Goal: Information Seeking & Learning: Learn about a topic

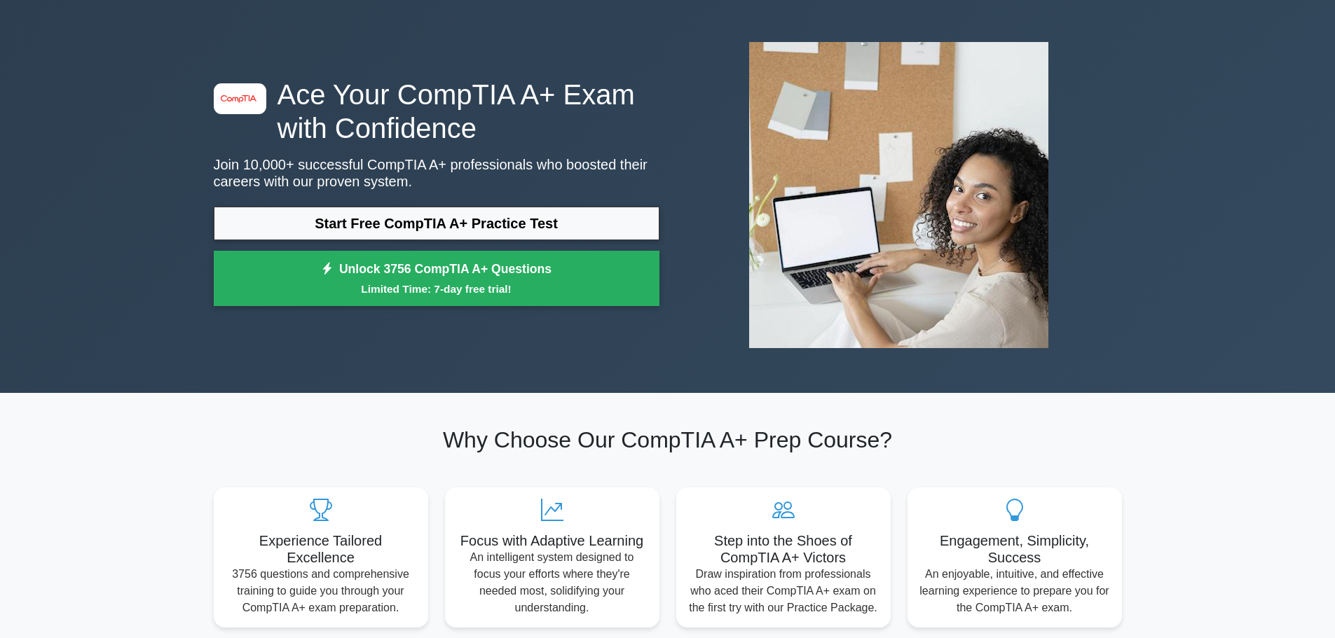
scroll to position [70, 0]
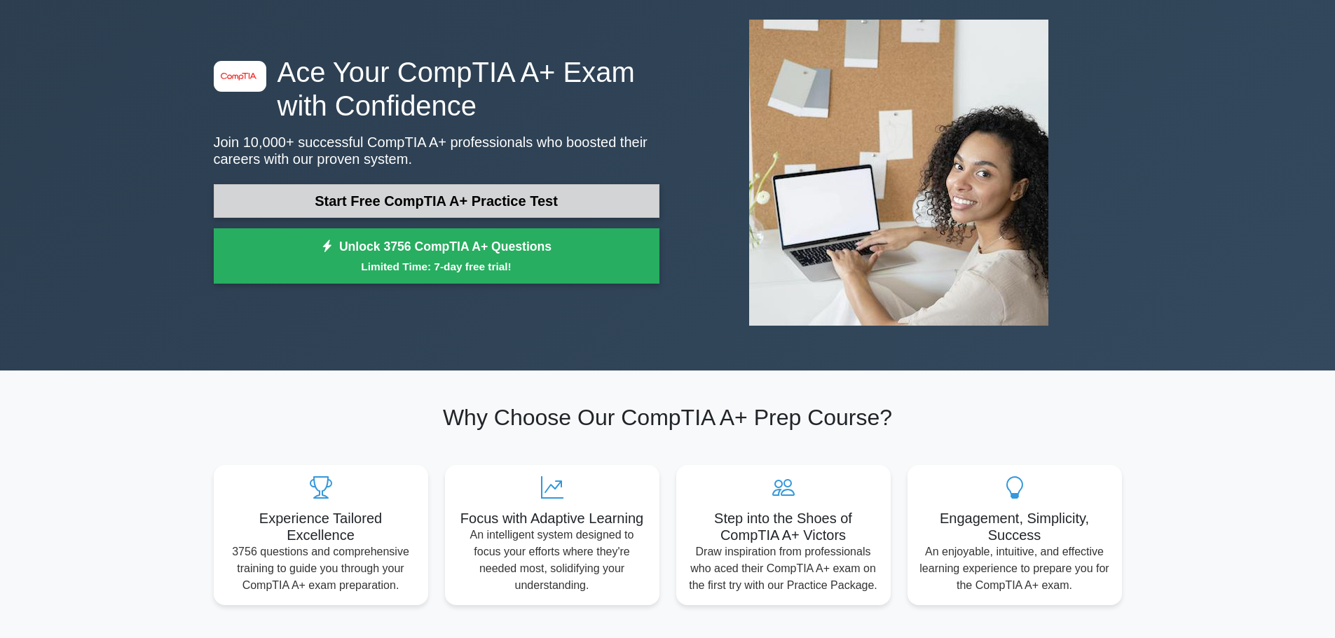
click at [430, 203] on link "Start Free CompTIA A+ Practice Test" at bounding box center [437, 201] width 446 height 34
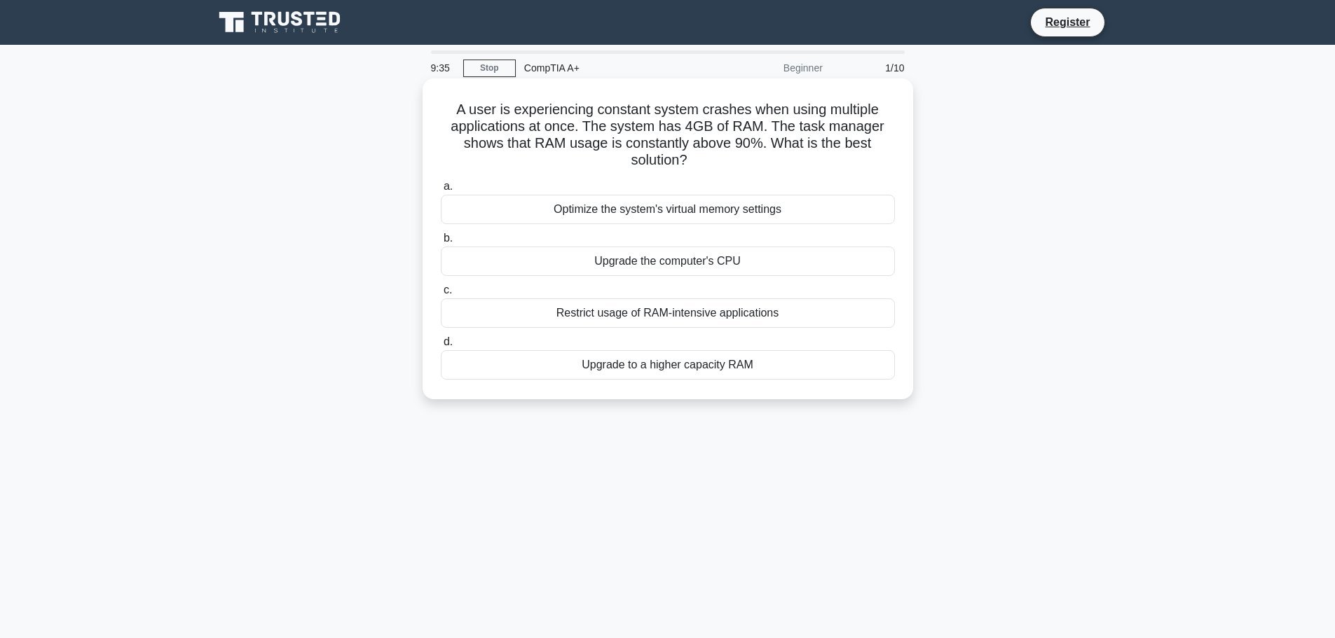
click at [659, 368] on div "Upgrade to a higher capacity RAM" at bounding box center [668, 364] width 454 height 29
click at [441, 347] on input "d. Upgrade to a higher capacity RAM" at bounding box center [441, 342] width 0 height 9
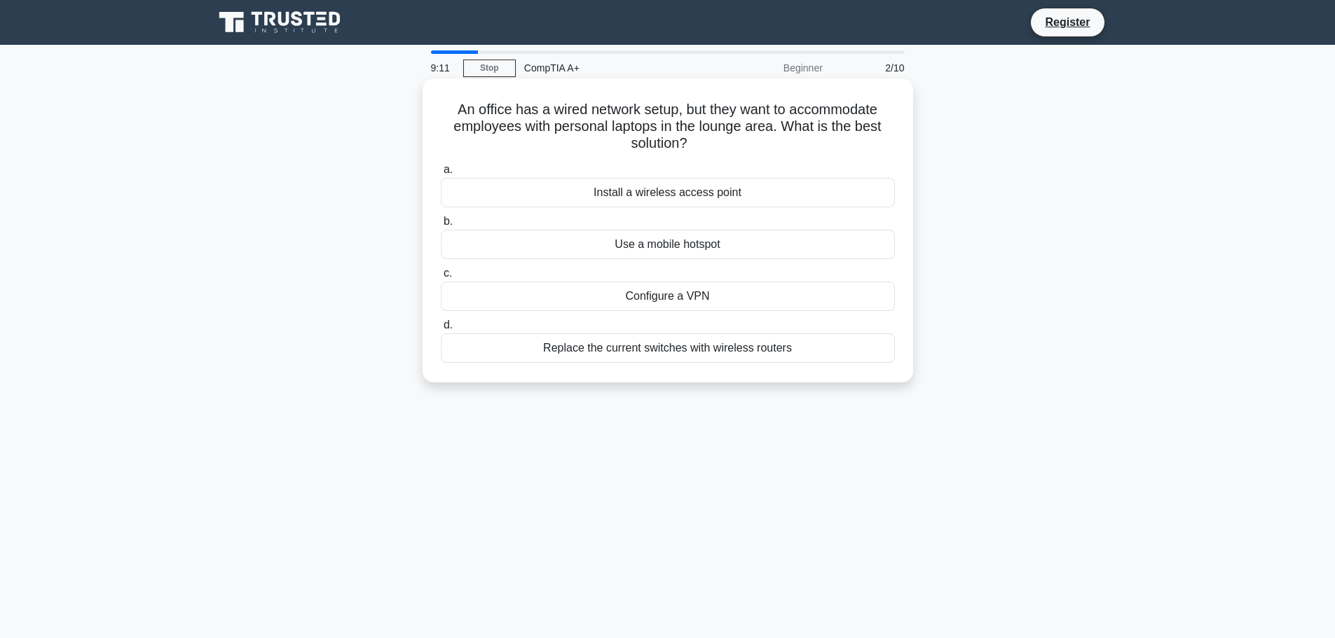
click at [653, 191] on div "Install a wireless access point" at bounding box center [668, 192] width 454 height 29
click at [441, 175] on input "a. Install a wireless access point" at bounding box center [441, 169] width 0 height 9
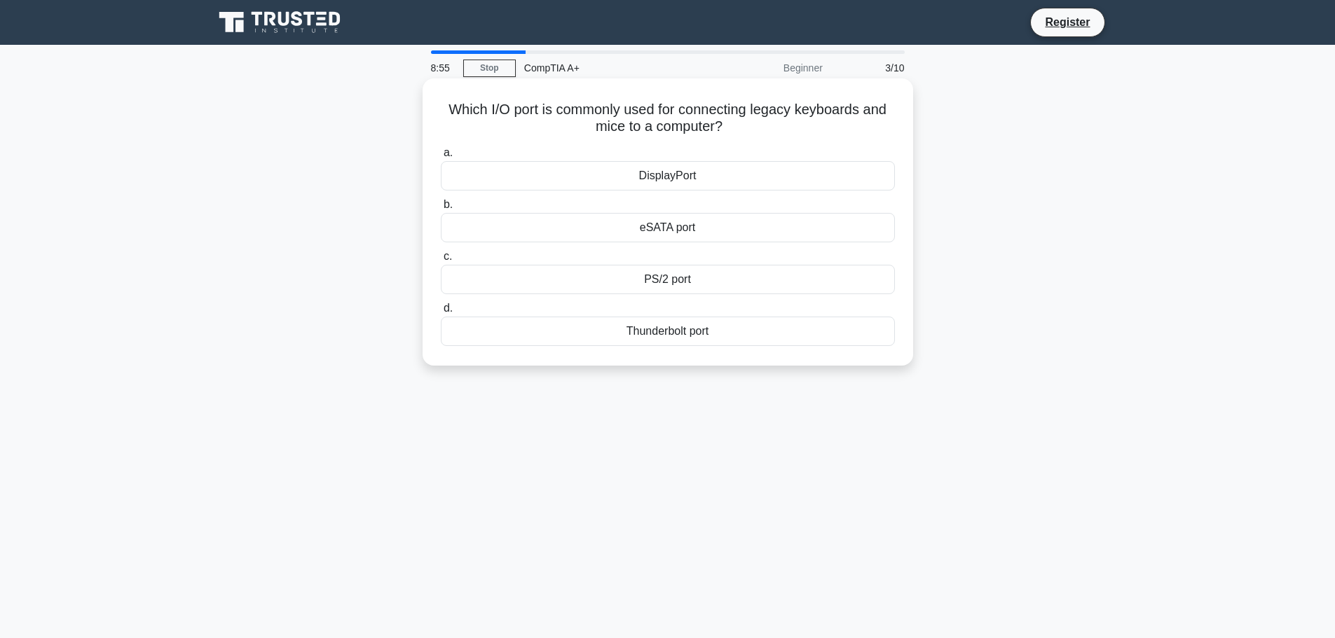
click at [669, 281] on div "PS/2 port" at bounding box center [668, 279] width 454 height 29
click at [441, 261] on input "c. PS/2 port" at bounding box center [441, 256] width 0 height 9
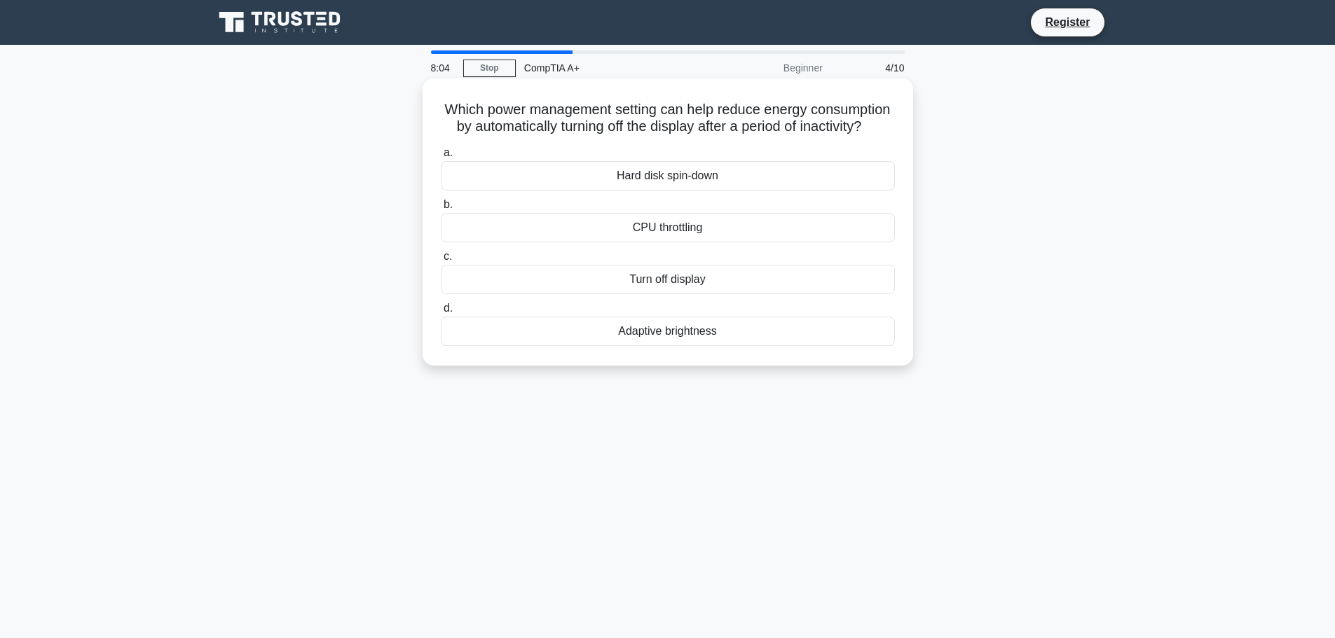
click at [680, 294] on div "Turn off display" at bounding box center [668, 279] width 454 height 29
click at [441, 261] on input "c. Turn off display" at bounding box center [441, 256] width 0 height 9
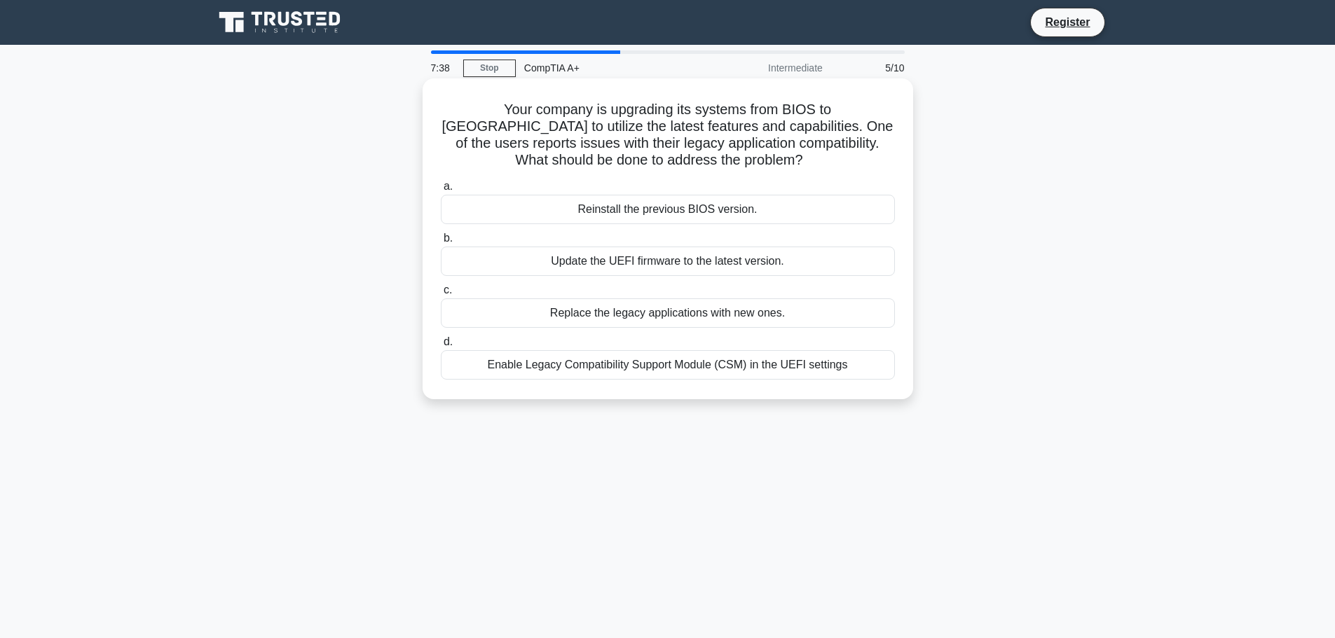
click at [648, 367] on div "Enable Legacy Compatibility Support Module (CSM) in the UEFI settings" at bounding box center [668, 364] width 454 height 29
click at [441, 347] on input "d. Enable Legacy Compatibility Support Module (CSM) in the UEFI settings" at bounding box center [441, 342] width 0 height 9
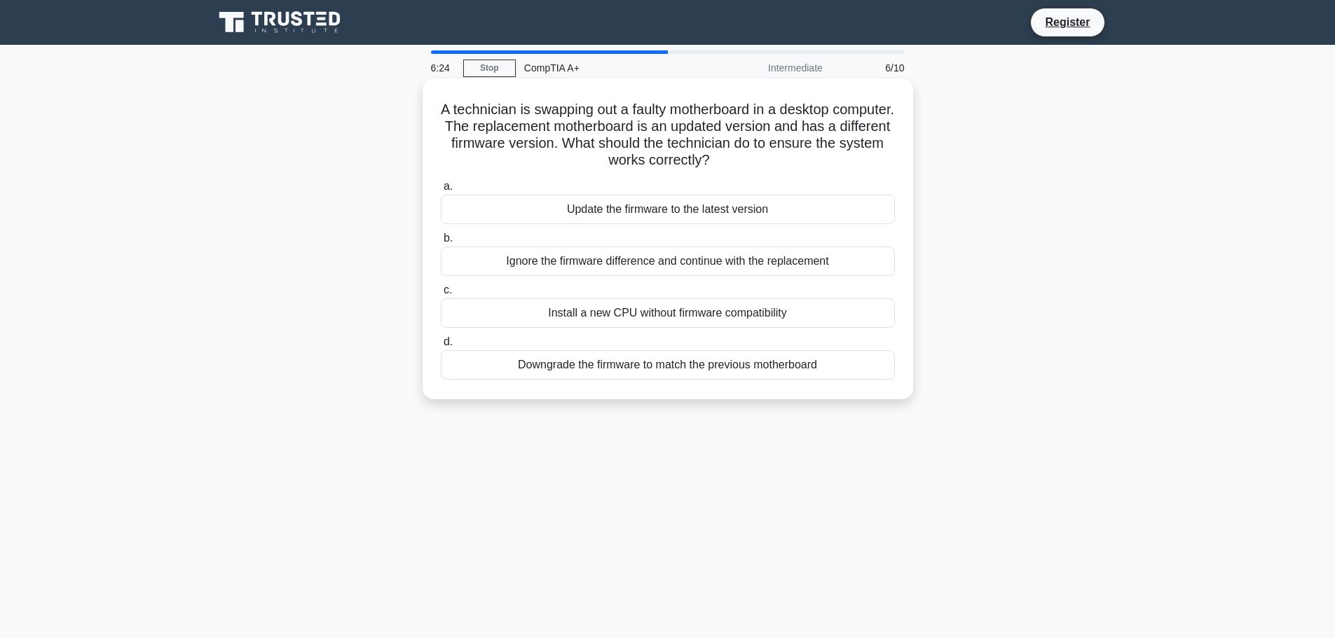
click at [632, 213] on div "Update the firmware to the latest version" at bounding box center [668, 209] width 454 height 29
click at [441, 191] on input "a. Update the firmware to the latest version" at bounding box center [441, 186] width 0 height 9
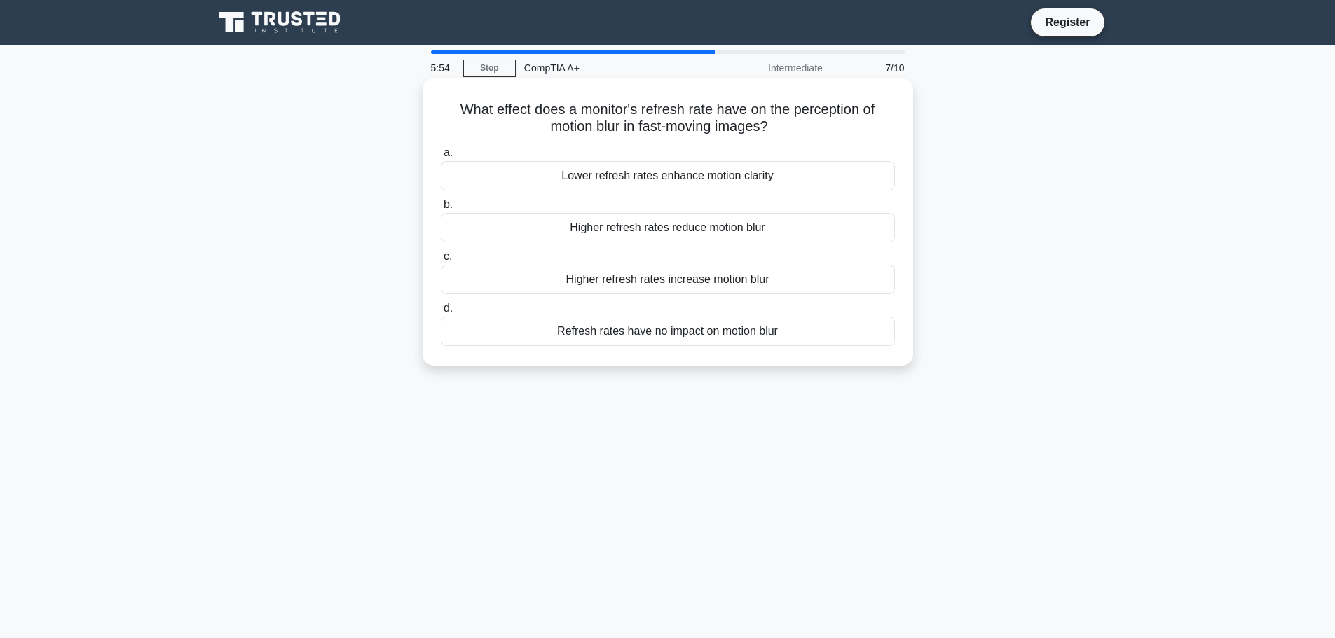
click at [631, 229] on div "Higher refresh rates reduce motion blur" at bounding box center [668, 227] width 454 height 29
click at [441, 210] on input "b. Higher refresh rates reduce motion blur" at bounding box center [441, 204] width 0 height 9
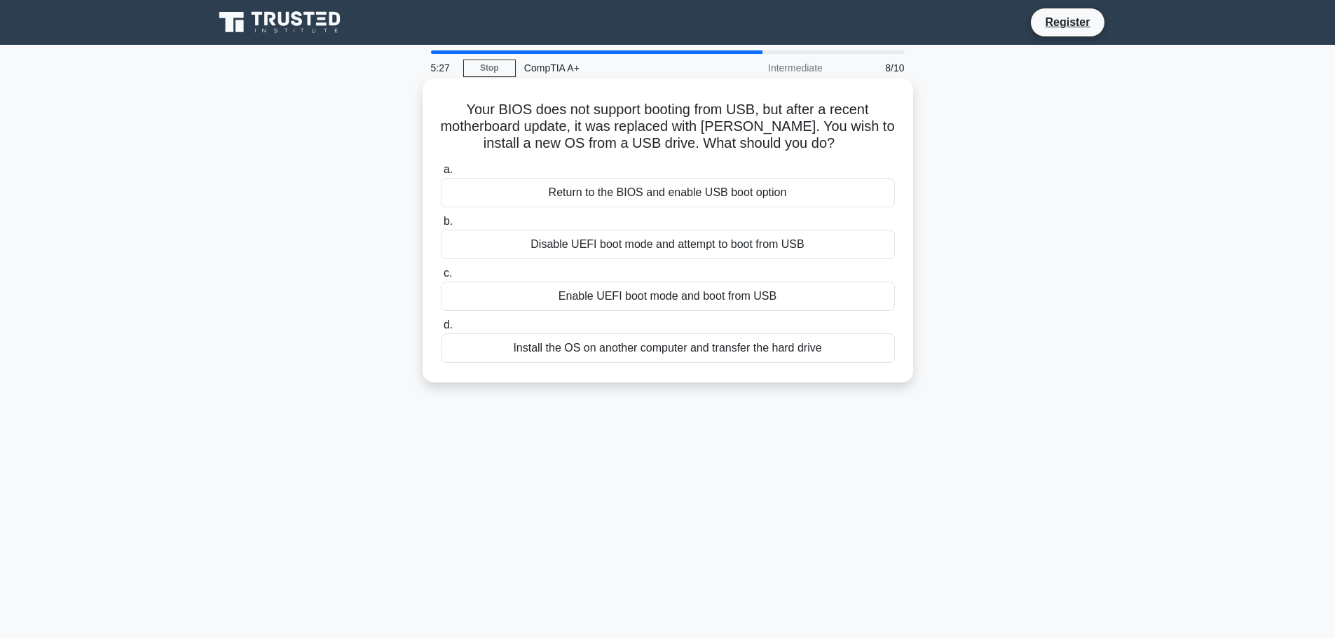
click at [610, 296] on div "Enable UEFI boot mode and boot from USB" at bounding box center [668, 296] width 454 height 29
click at [441, 278] on input "c. Enable UEFI boot mode and boot from USB" at bounding box center [441, 273] width 0 height 9
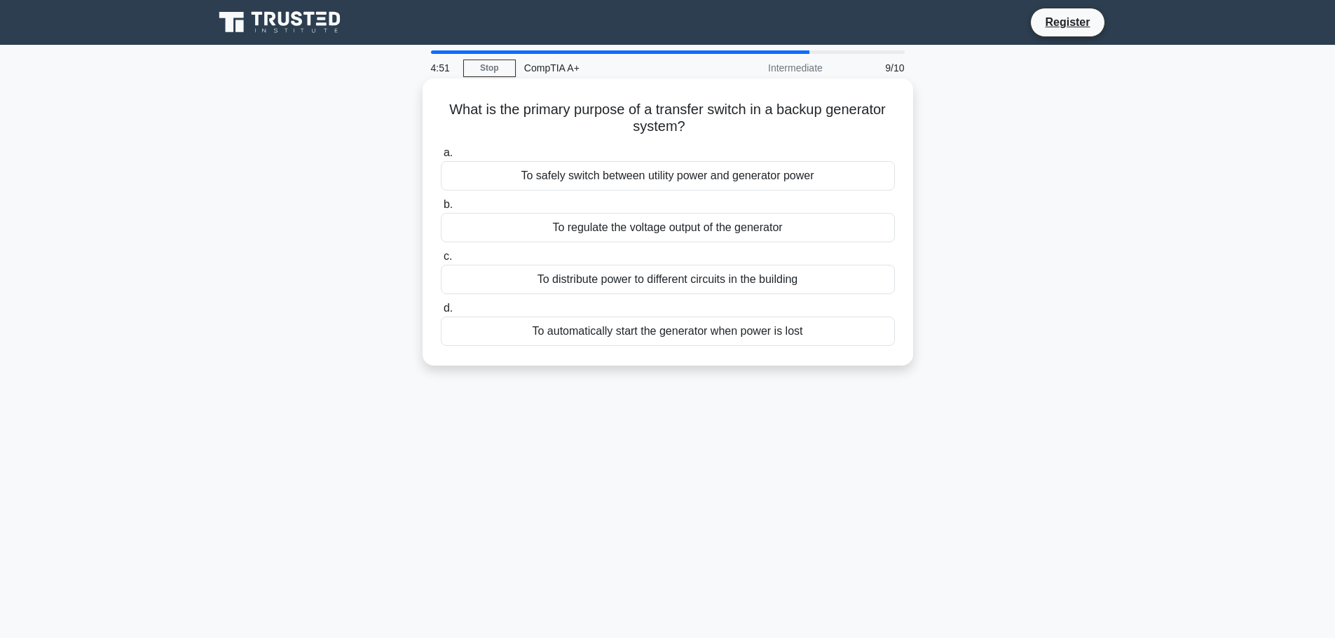
click at [576, 175] on div "To safely switch between utility power and generator power" at bounding box center [668, 175] width 454 height 29
click at [441, 158] on input "a. To safely switch between utility power and generator power" at bounding box center [441, 153] width 0 height 9
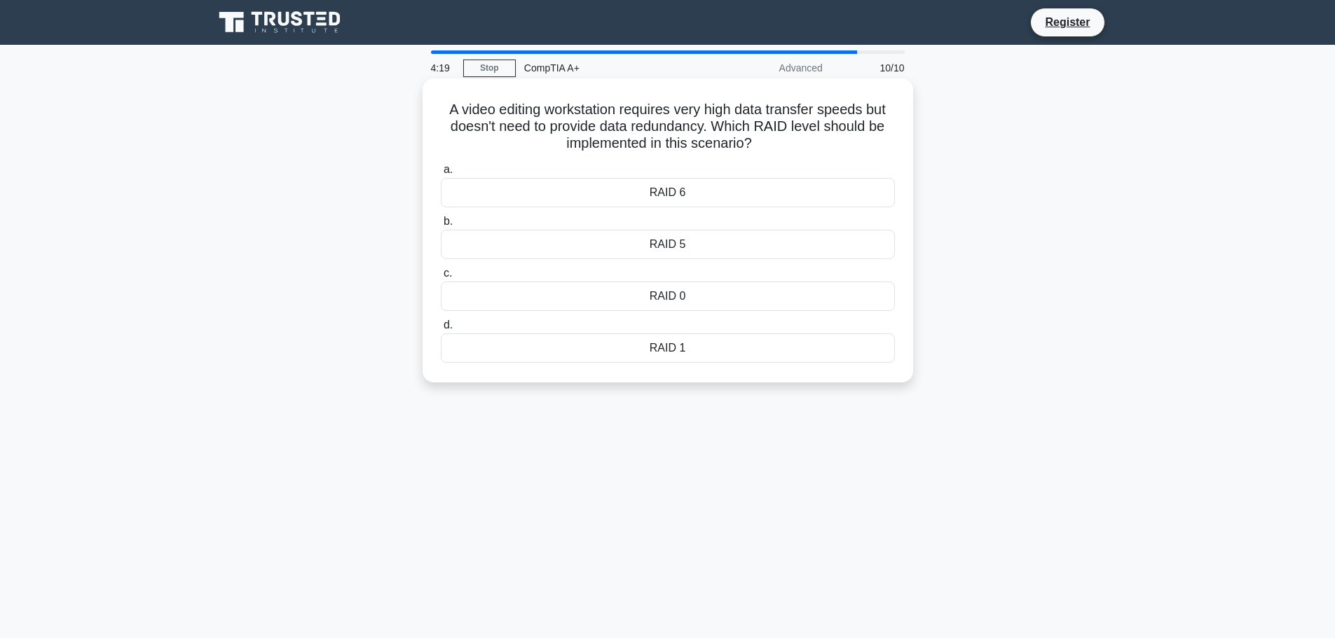
click at [671, 299] on div "RAID 0" at bounding box center [668, 296] width 454 height 29
click at [441, 278] on input "c. RAID 0" at bounding box center [441, 273] width 0 height 9
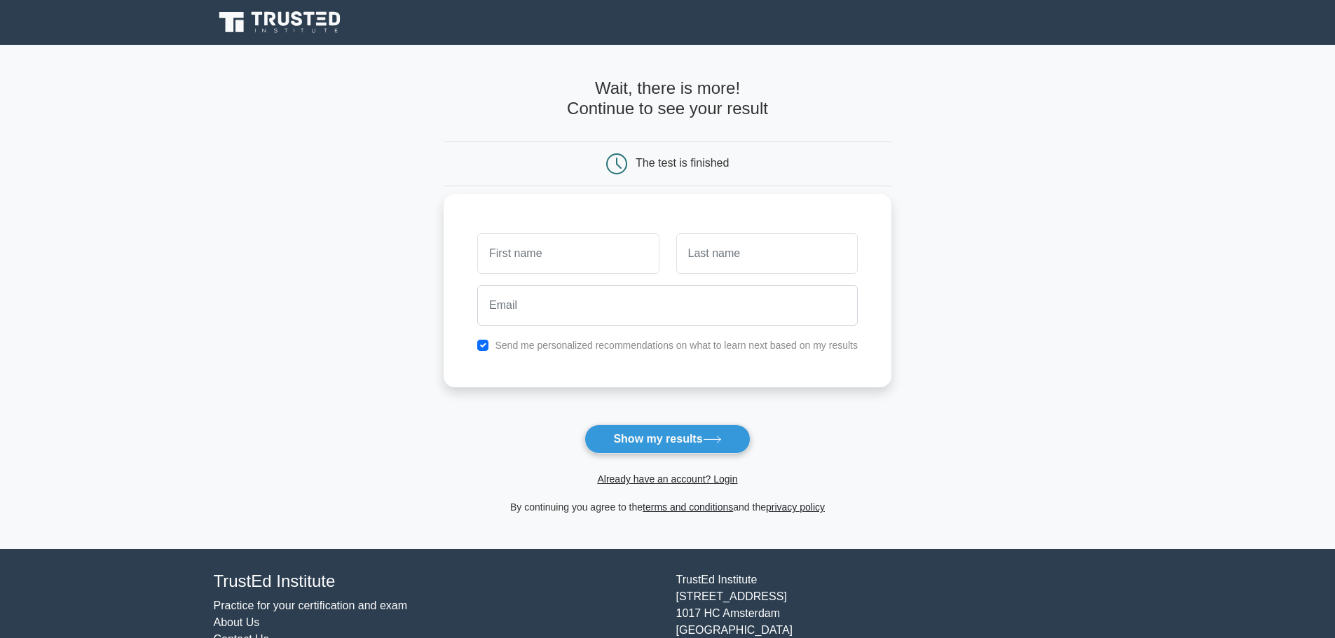
click at [566, 263] on input "text" at bounding box center [568, 253] width 182 height 41
type input "[PERSON_NAME]"
click at [489, 346] on div "Send me personalized recommendations on what to learn next based on my results" at bounding box center [667, 345] width 397 height 17
click at [487, 346] on input "checkbox" at bounding box center [482, 345] width 11 height 11
checkbox input "false"
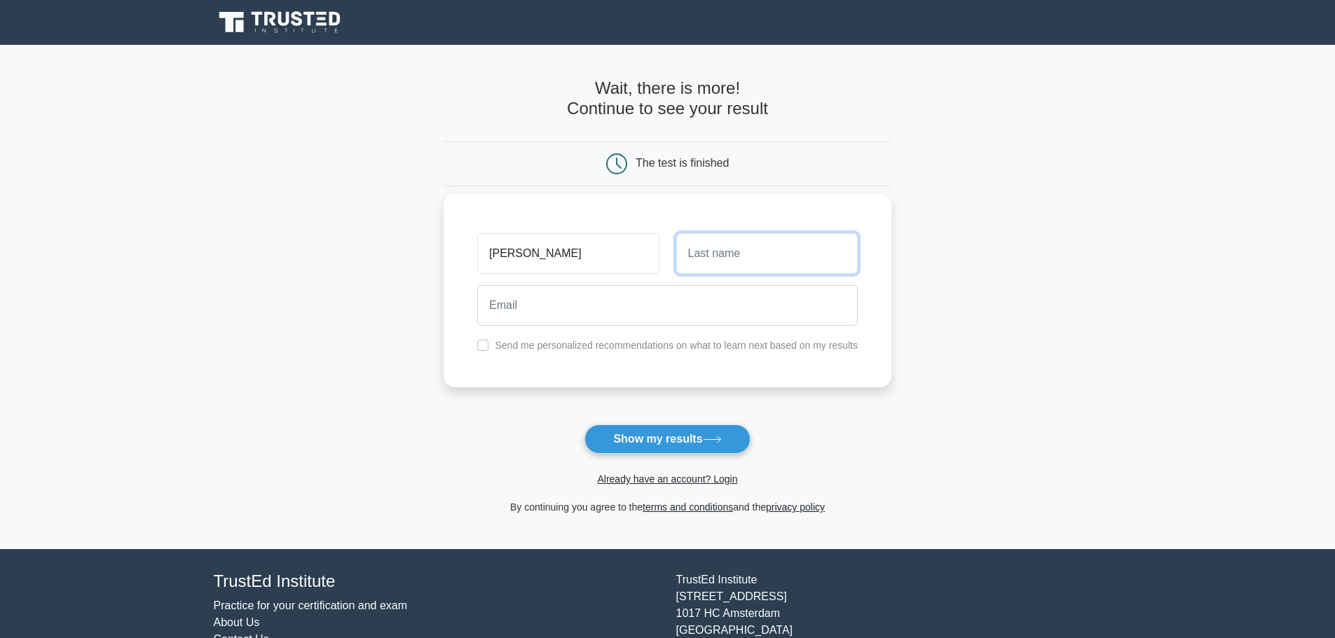
click at [708, 250] on input "text" at bounding box center [767, 253] width 182 height 41
type input "Benford"
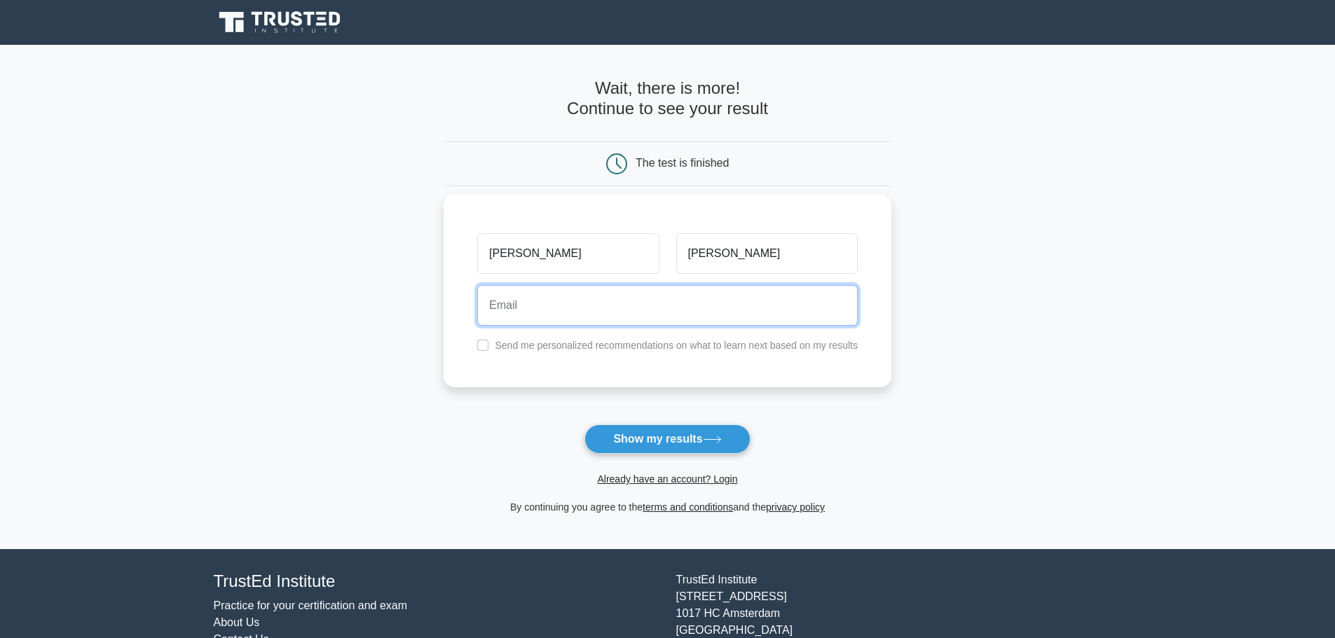
click at [580, 312] on input "email" at bounding box center [667, 305] width 381 height 41
type input "kendrickbenford@gmail.com"
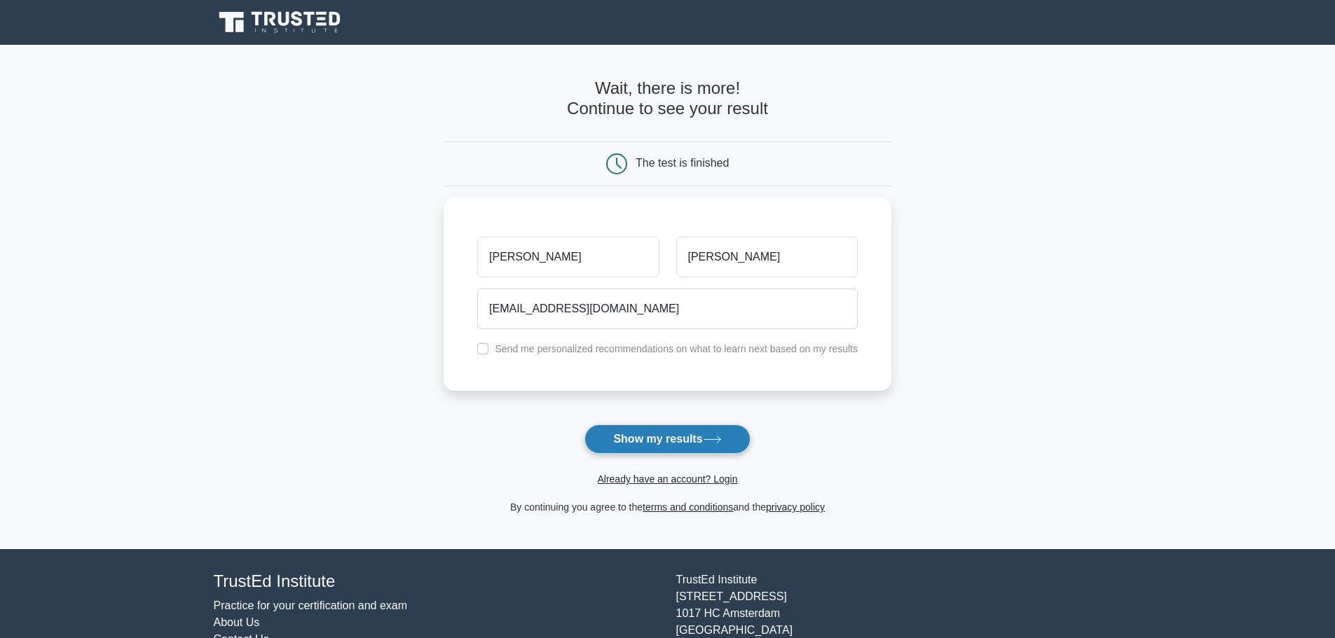
click at [664, 442] on button "Show my results" at bounding box center [667, 439] width 165 height 29
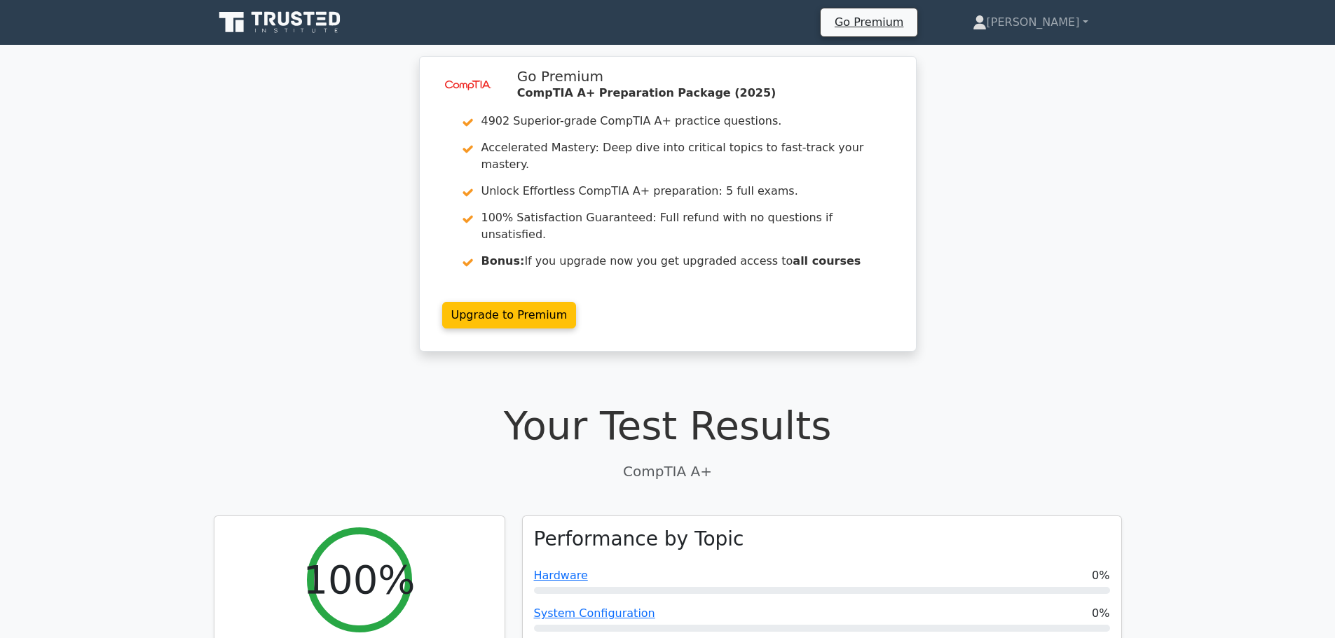
click at [757, 319] on div "image/svg+xml Go Premium CompTIA A+ Preparation Package (2025) 4902 Superior-gr…" at bounding box center [668, 212] width 509 height 313
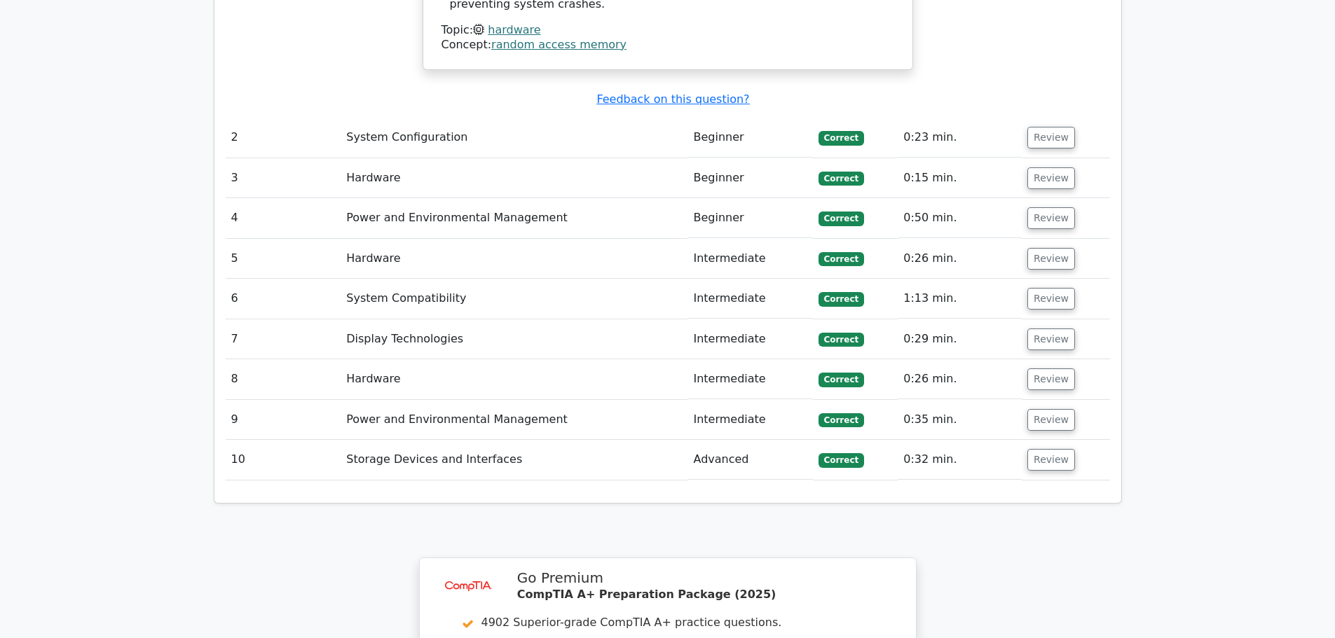
scroll to position [1472, 0]
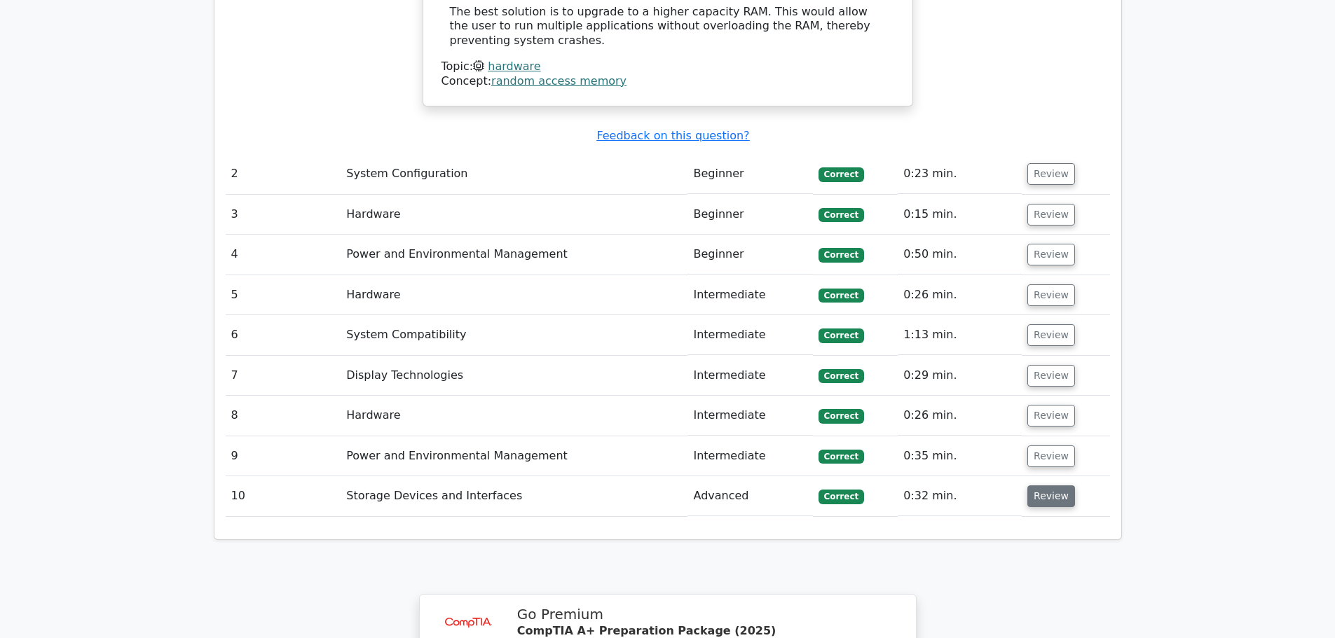
click at [1027, 486] on button "Review" at bounding box center [1051, 497] width 48 height 22
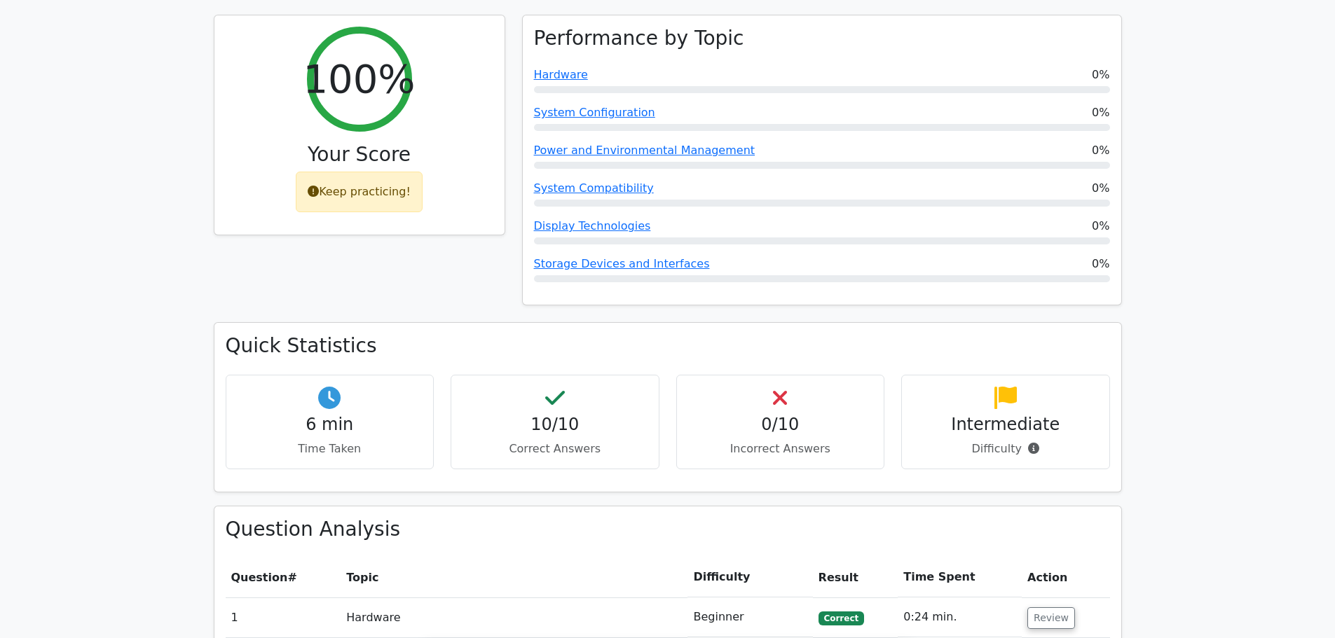
scroll to position [491, 0]
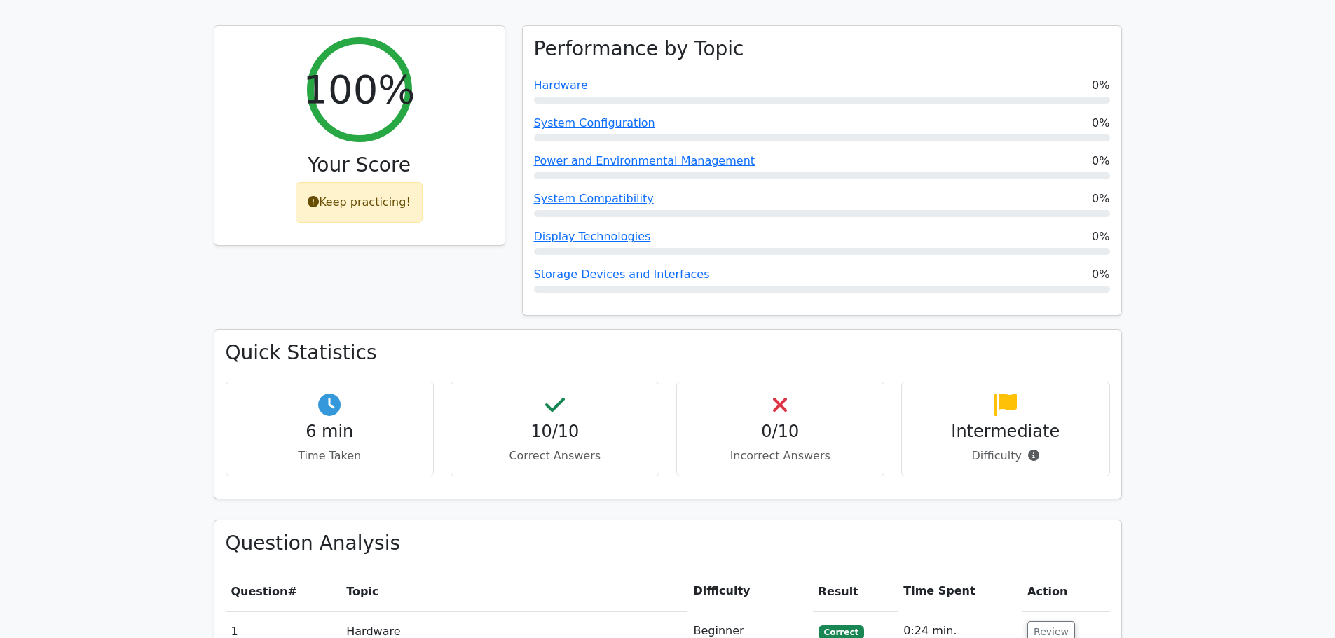
click at [997, 422] on h4 "Intermediate" at bounding box center [1005, 432] width 185 height 20
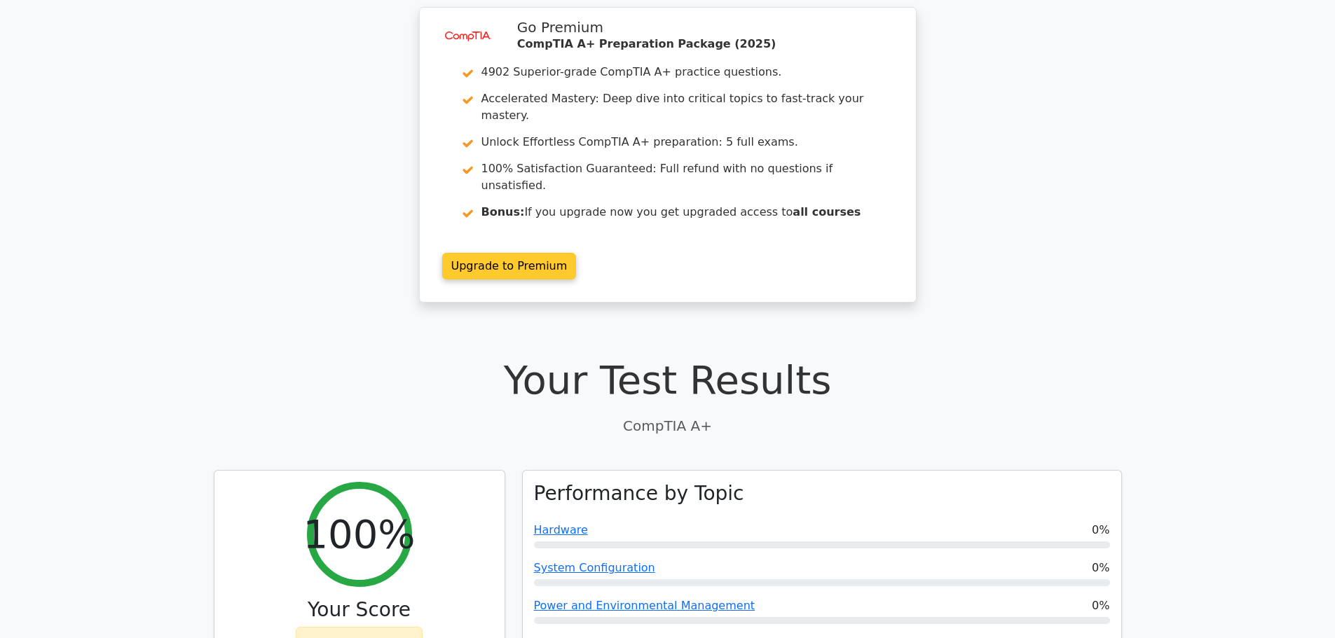
scroll to position [70, 0]
